Goal: Information Seeking & Learning: Learn about a topic

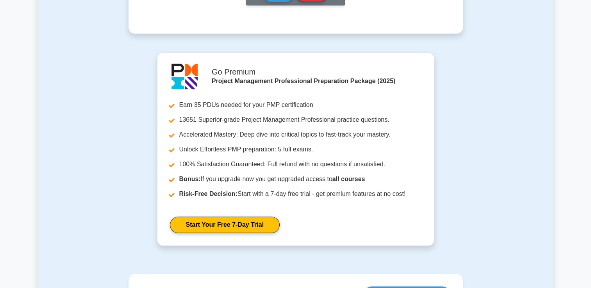
scroll to position [859, 0]
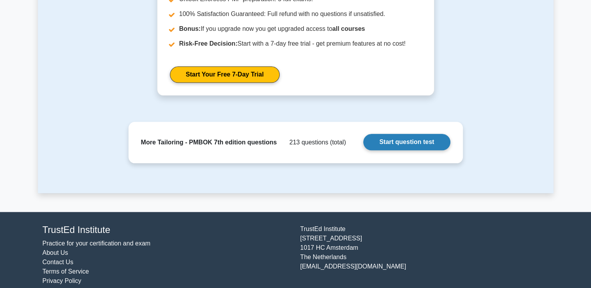
click at [389, 143] on link "Start question test" at bounding box center [406, 142] width 87 height 16
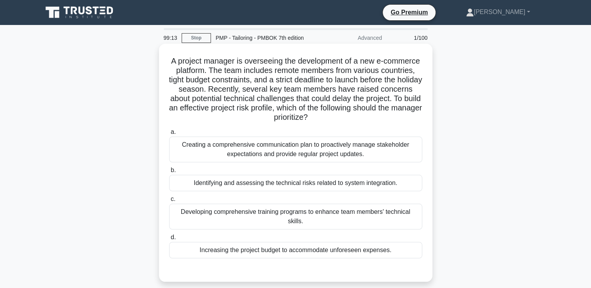
click at [314, 145] on div "Creating a comprehensive communication plan to proactively manage stakeholder e…" at bounding box center [295, 150] width 253 height 26
click at [169, 135] on input "a. Creating a comprehensive communication plan to proactively manage stakeholde…" at bounding box center [169, 132] width 0 height 5
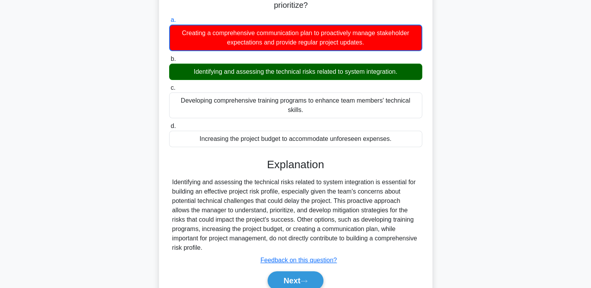
scroll to position [134, 0]
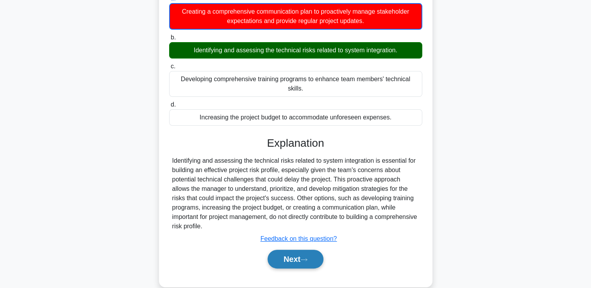
click at [297, 250] on button "Next" at bounding box center [296, 259] width 56 height 19
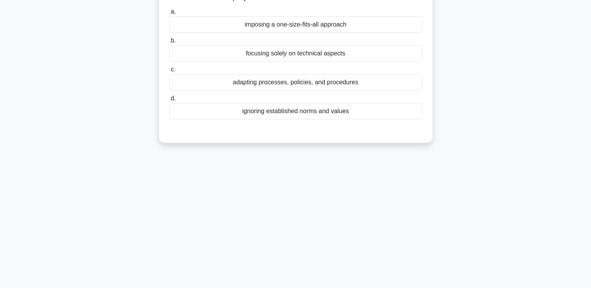
scroll to position [0, 0]
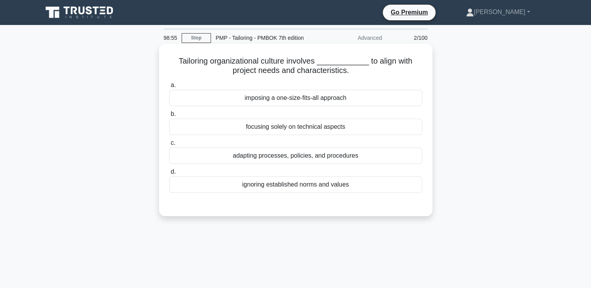
click at [238, 154] on div "adapting processes, policies, and procedures" at bounding box center [295, 156] width 253 height 16
click at [169, 146] on input "c. adapting processes, policies, and procedures" at bounding box center [169, 143] width 0 height 5
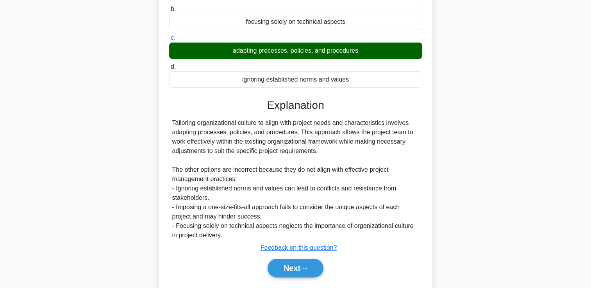
scroll to position [134, 0]
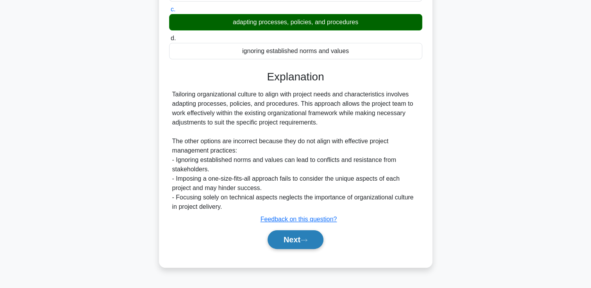
click at [298, 245] on button "Next" at bounding box center [296, 239] width 56 height 19
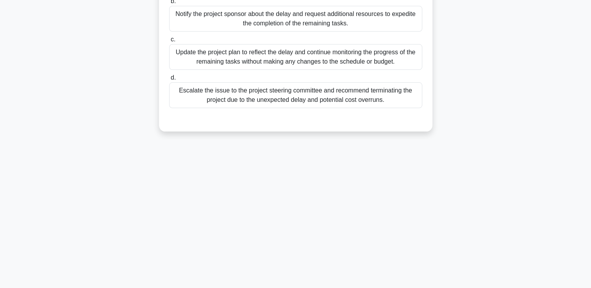
scroll to position [0, 0]
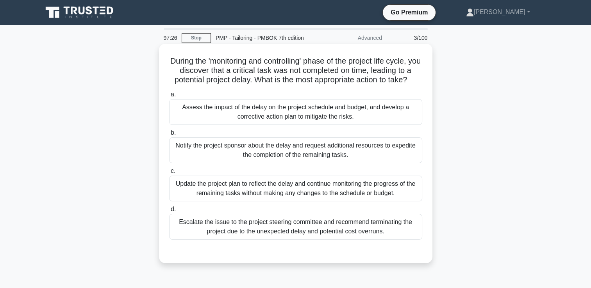
click at [261, 187] on div "Update the project plan to reflect the delay and continue monitoring the progre…" at bounding box center [295, 189] width 253 height 26
click at [169, 174] on input "c. Update the project plan to reflect the delay and continue monitoring the pro…" at bounding box center [169, 171] width 0 height 5
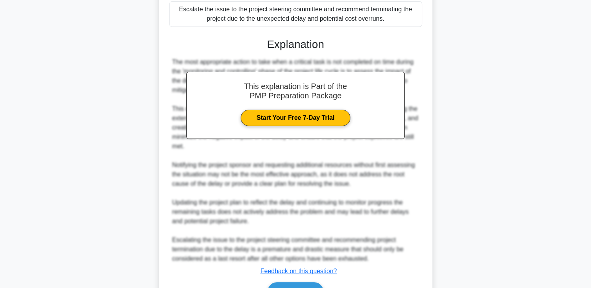
scroll to position [259, 0]
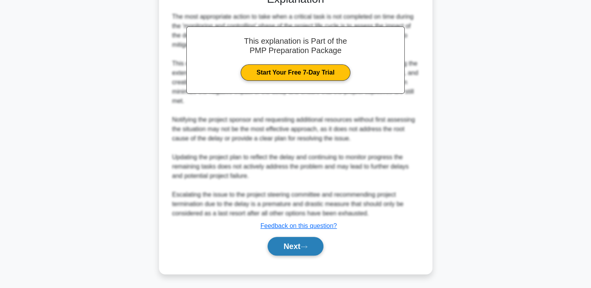
click at [307, 246] on icon at bounding box center [304, 247] width 6 height 2
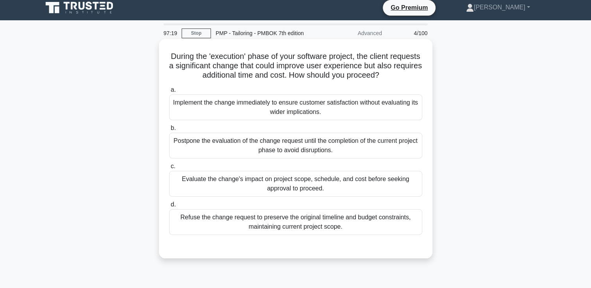
scroll to position [0, 0]
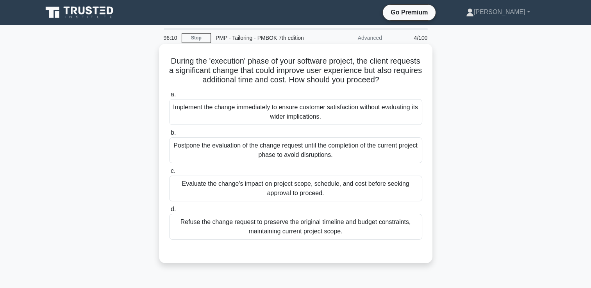
click at [298, 187] on div "Evaluate the change's impact on project scope, schedule, and cost before seekin…" at bounding box center [295, 189] width 253 height 26
click at [169, 174] on input "c. Evaluate the change's impact on project scope, schedule, and cost before see…" at bounding box center [169, 171] width 0 height 5
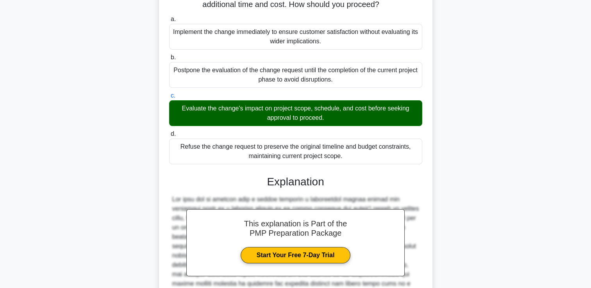
scroll to position [193, 0]
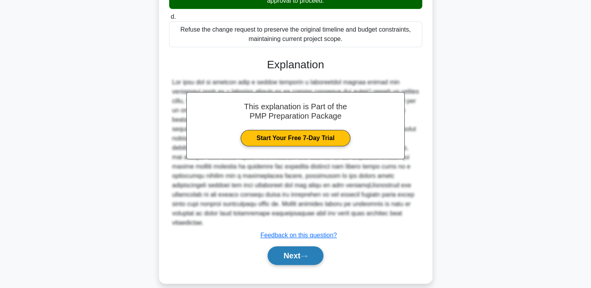
click at [305, 246] on button "Next" at bounding box center [296, 255] width 56 height 19
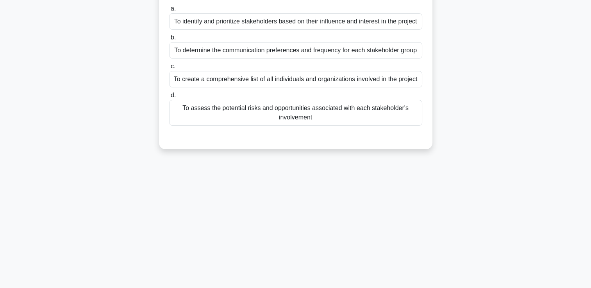
scroll to position [0, 0]
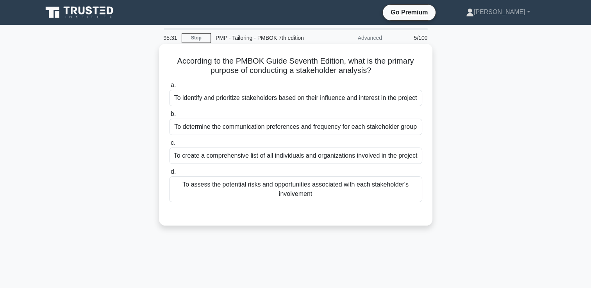
click at [279, 194] on div "To assess the potential risks and opportunities associated with each stakeholde…" at bounding box center [295, 190] width 253 height 26
click at [169, 175] on input "d. To assess the potential risks and opportunities associated with each stakeho…" at bounding box center [169, 172] width 0 height 5
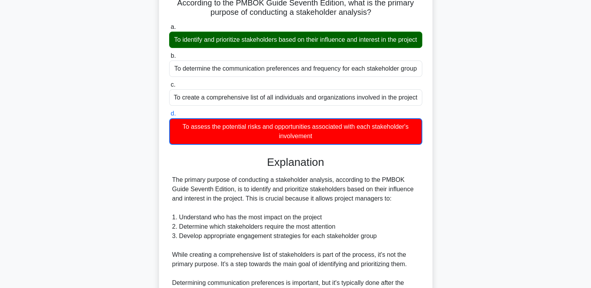
scroll to position [240, 0]
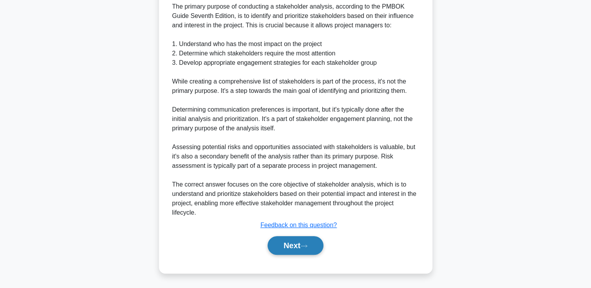
click at [290, 252] on button "Next" at bounding box center [296, 245] width 56 height 19
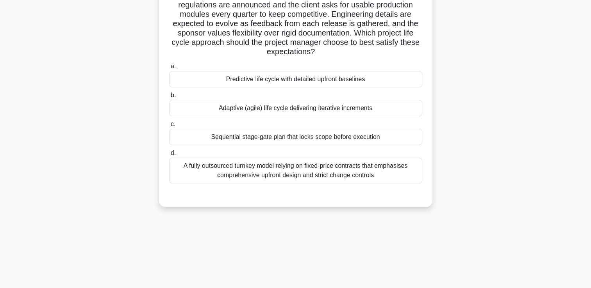
scroll to position [0, 0]
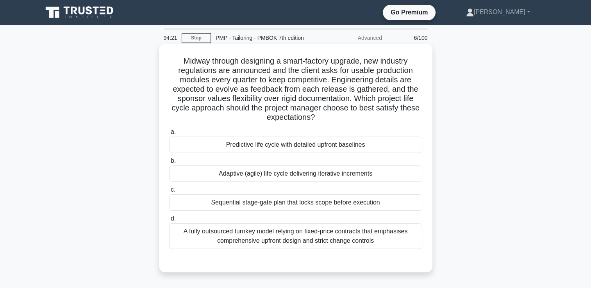
click at [340, 237] on div "A fully outsourced turnkey model relying on fixed-price contracts that emphasis…" at bounding box center [295, 236] width 253 height 26
click at [169, 221] on input "d. A fully outsourced turnkey model relying on fixed-price contracts that empha…" at bounding box center [169, 218] width 0 height 5
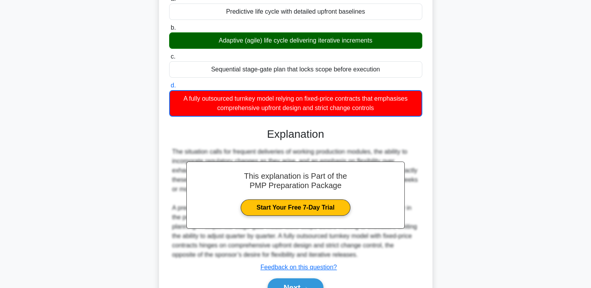
scroll to position [175, 0]
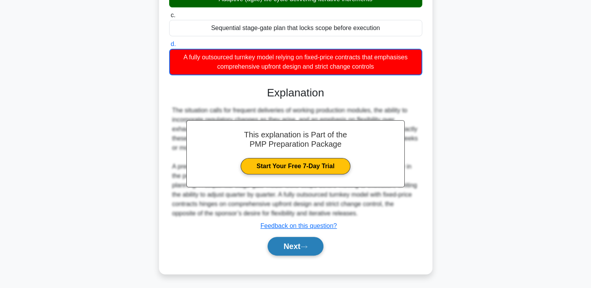
click at [287, 248] on button "Next" at bounding box center [296, 246] width 56 height 19
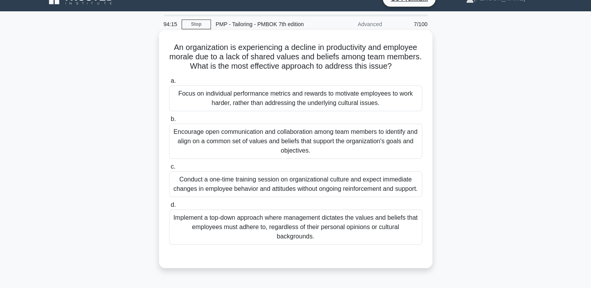
scroll to position [0, 0]
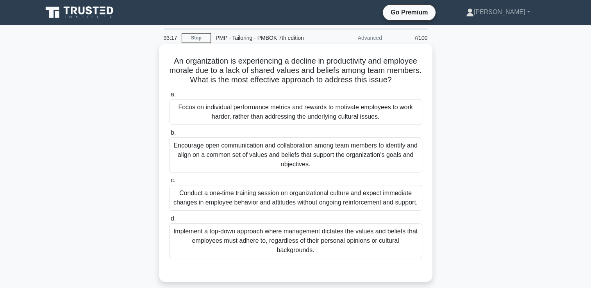
click at [325, 157] on div "Encourage open communication and collaboration among team members to identify a…" at bounding box center [295, 154] width 253 height 35
click at [169, 136] on input "b. Encourage open communication and collaboration among team members to identif…" at bounding box center [169, 132] width 0 height 5
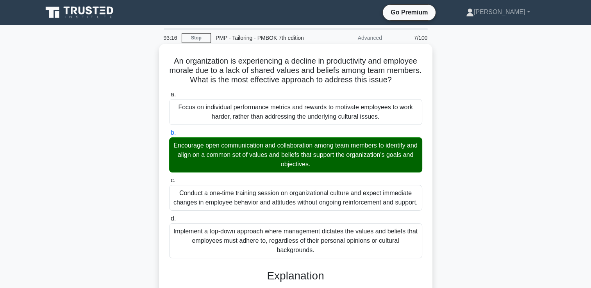
scroll to position [164, 0]
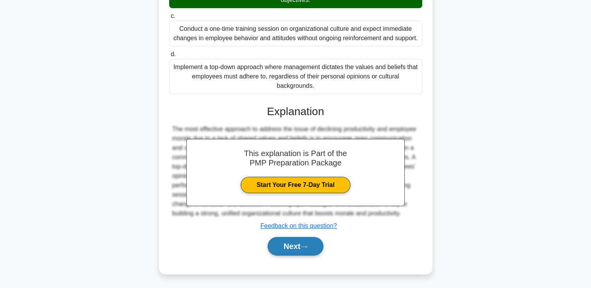
click at [303, 243] on button "Next" at bounding box center [296, 246] width 56 height 19
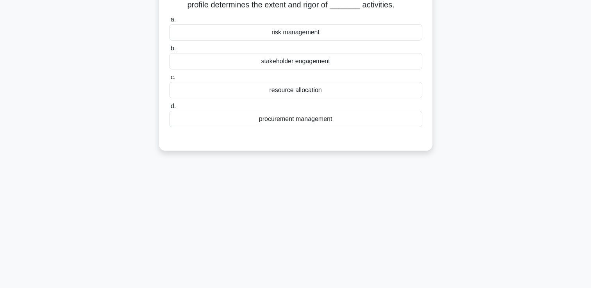
scroll to position [16, 0]
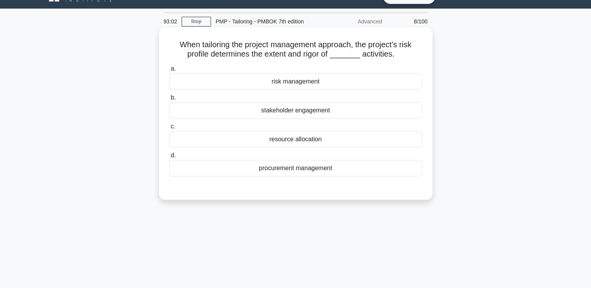
click at [295, 138] on div "resource allocation" at bounding box center [295, 139] width 253 height 16
click at [169, 129] on input "c. resource allocation" at bounding box center [169, 126] width 0 height 5
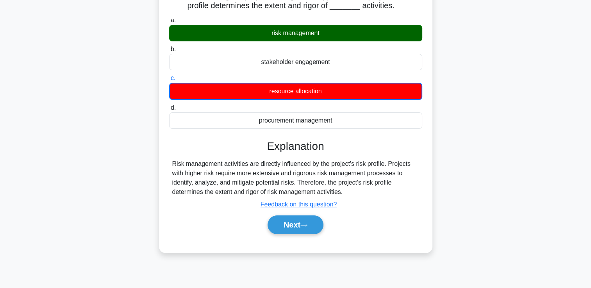
scroll to position [134, 0]
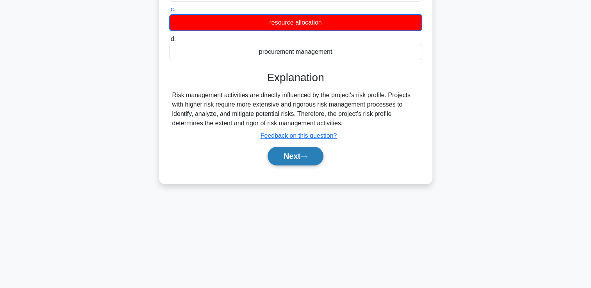
click at [292, 155] on button "Next" at bounding box center [296, 156] width 56 height 19
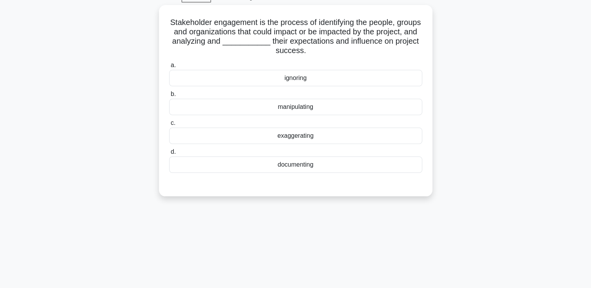
scroll to position [0, 0]
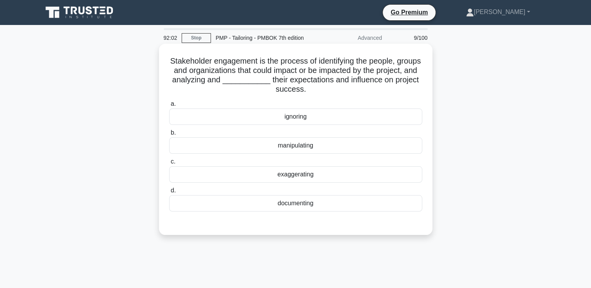
click at [292, 202] on div "documenting" at bounding box center [295, 203] width 253 height 16
click at [169, 193] on input "d. documenting" at bounding box center [169, 190] width 0 height 5
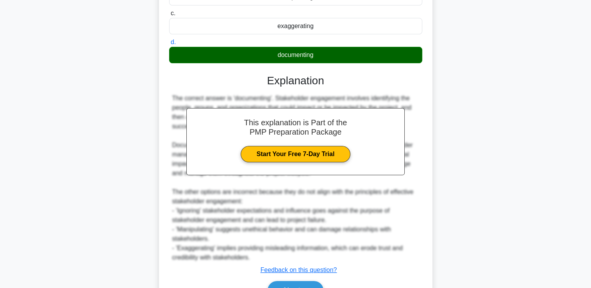
scroll to position [193, 0]
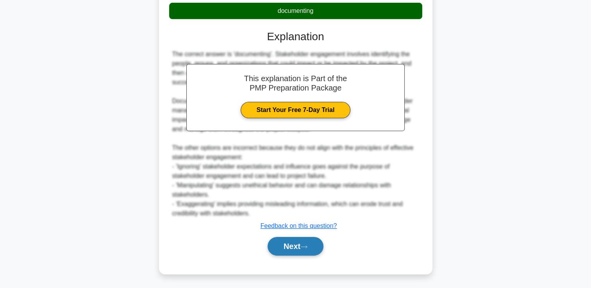
click at [295, 239] on button "Next" at bounding box center [296, 246] width 56 height 19
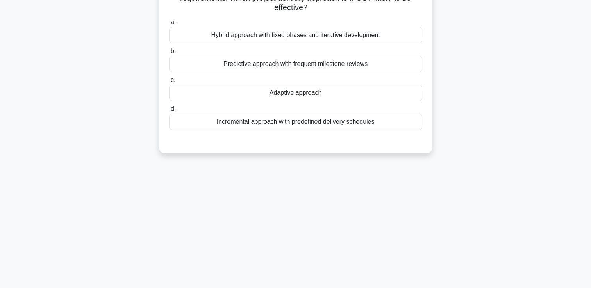
scroll to position [0, 0]
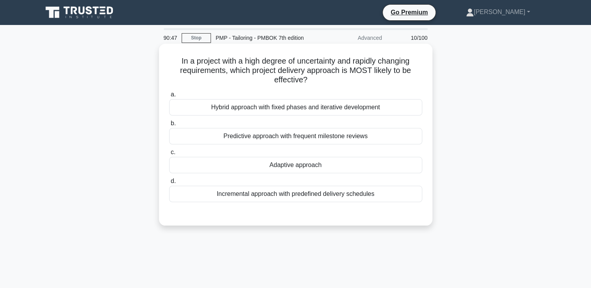
click at [321, 106] on div "Hybrid approach with fixed phases and iterative development" at bounding box center [295, 107] width 253 height 16
click at [169, 97] on input "a. Hybrid approach with fixed phases and iterative development" at bounding box center [169, 94] width 0 height 5
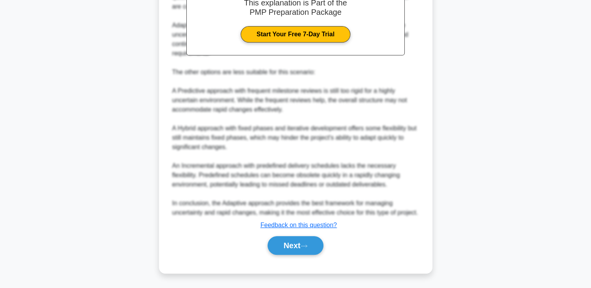
scroll to position [268, 0]
click at [284, 248] on button "Next" at bounding box center [296, 245] width 56 height 19
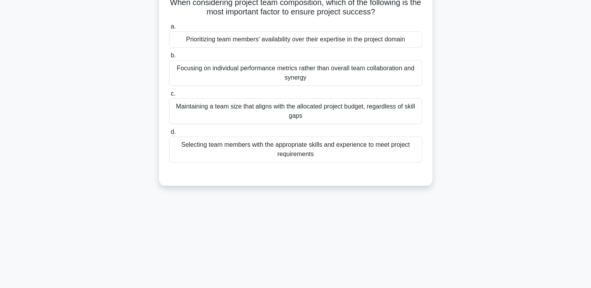
scroll to position [0, 0]
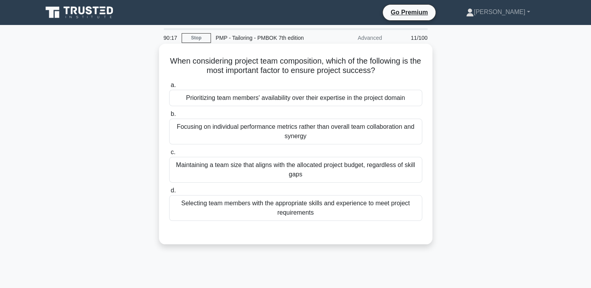
click at [325, 171] on div "Maintaining a team size that aligns with the allocated project budget, regardle…" at bounding box center [295, 170] width 253 height 26
click at [169, 155] on input "c. Maintaining a team size that aligns with the allocated project budget, regar…" at bounding box center [169, 152] width 0 height 5
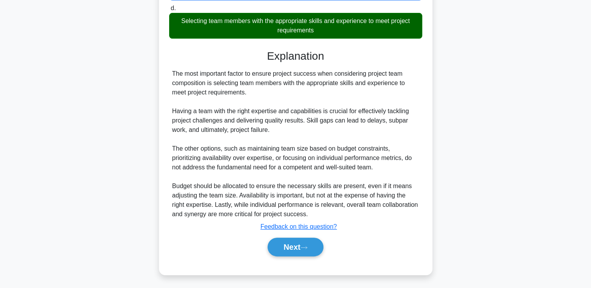
scroll to position [184, 0]
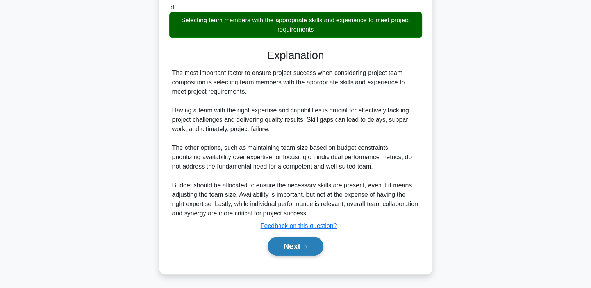
click at [307, 247] on icon at bounding box center [303, 247] width 7 height 4
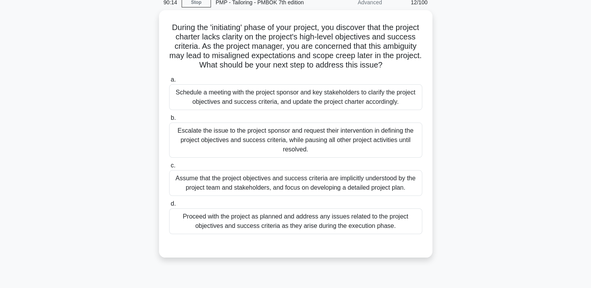
scroll to position [16, 0]
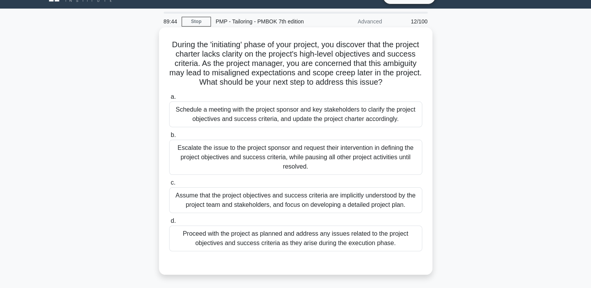
click at [267, 149] on div "Escalate the issue to the project sponsor and request their intervention in def…" at bounding box center [295, 157] width 253 height 35
click at [169, 138] on input "b. Escalate the issue to the project sponsor and request their intervention in …" at bounding box center [169, 135] width 0 height 5
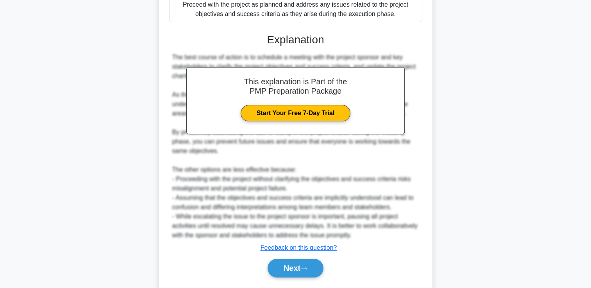
scroll to position [268, 0]
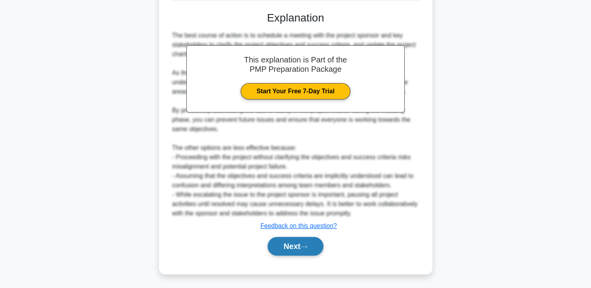
click at [309, 249] on button "Next" at bounding box center [296, 246] width 56 height 19
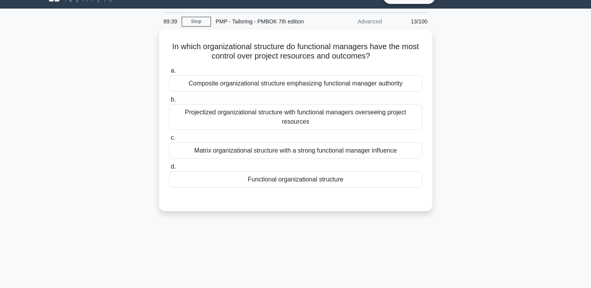
scroll to position [0, 0]
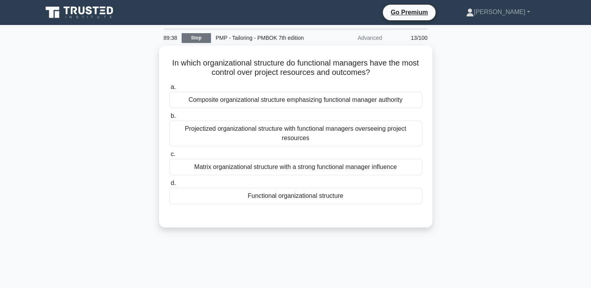
click at [198, 37] on link "Stop" at bounding box center [196, 38] width 29 height 10
click at [198, 39] on link "Stop" at bounding box center [196, 38] width 29 height 10
click at [204, 36] on link "Stop" at bounding box center [196, 38] width 29 height 10
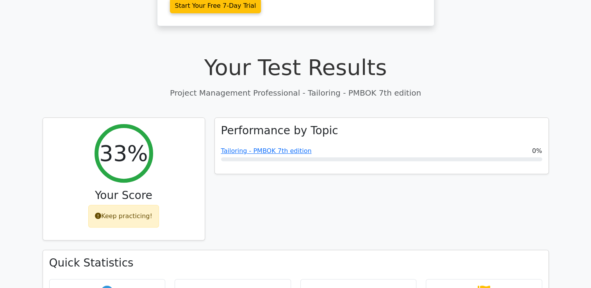
scroll to position [234, 0]
